Goal: Task Accomplishment & Management: Use online tool/utility

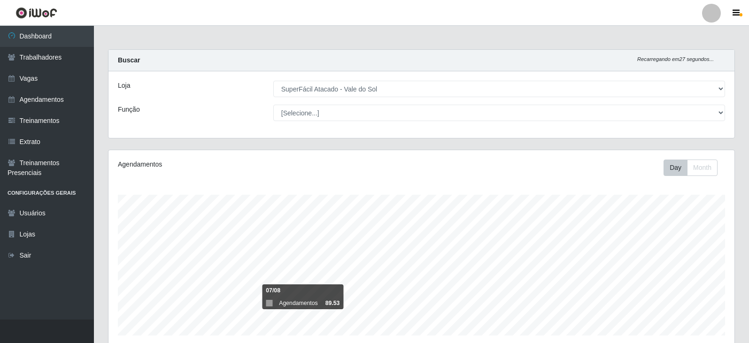
select select "502"
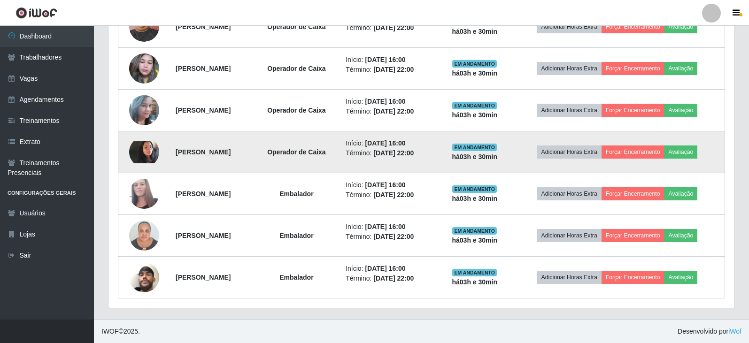
scroll to position [218, 0]
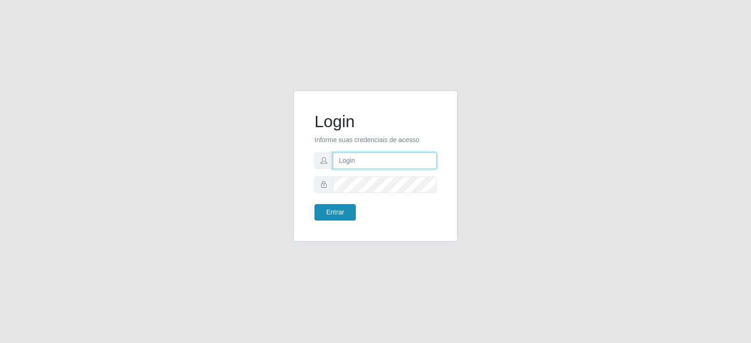
type input "Juvencio.chacon@superfacil.com.br"
click at [344, 208] on button "Entrar" at bounding box center [335, 212] width 41 height 16
